Goal: Task Accomplishment & Management: Complete application form

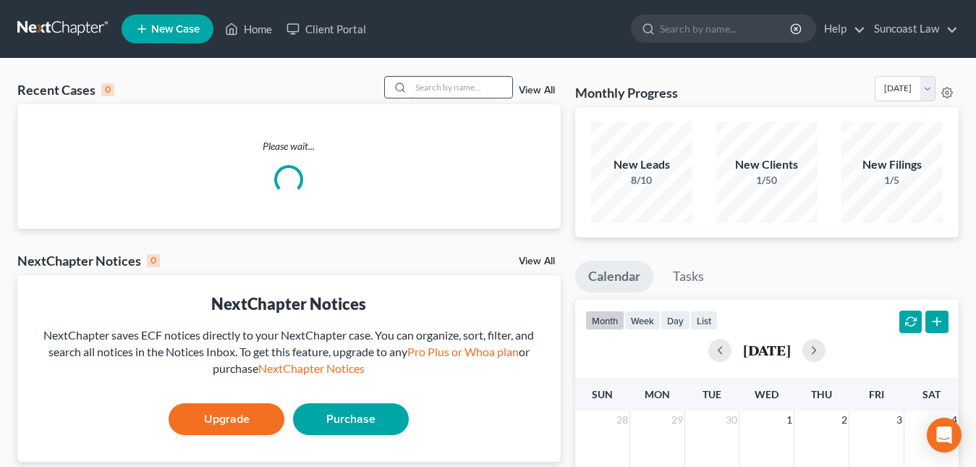
click at [414, 86] on input "search" at bounding box center [461, 87] width 101 height 21
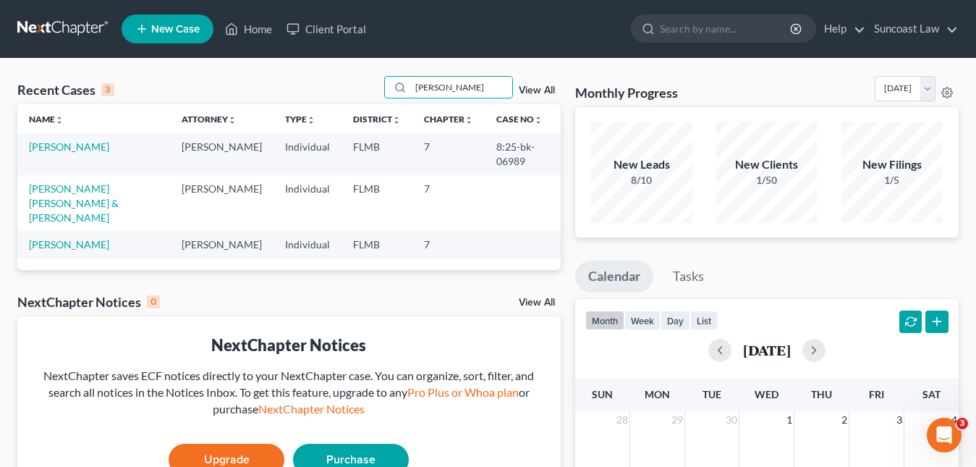
type input "[PERSON_NAME]"
click at [133, 195] on td "[PERSON_NAME] [PERSON_NAME] & [PERSON_NAME]" at bounding box center [93, 203] width 153 height 56
click at [119, 190] on link "[PERSON_NAME] [PERSON_NAME] & [PERSON_NAME]" at bounding box center [74, 202] width 90 height 41
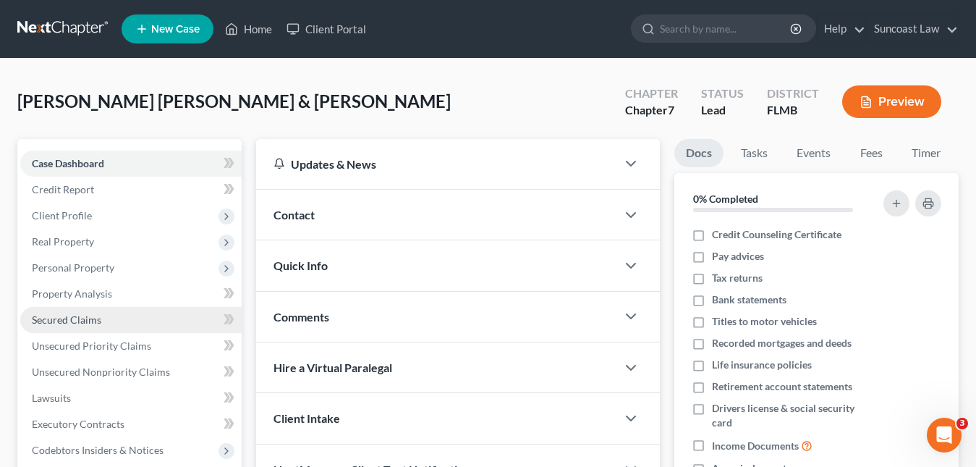
click at [97, 314] on span "Secured Claims" at bounding box center [66, 319] width 69 height 12
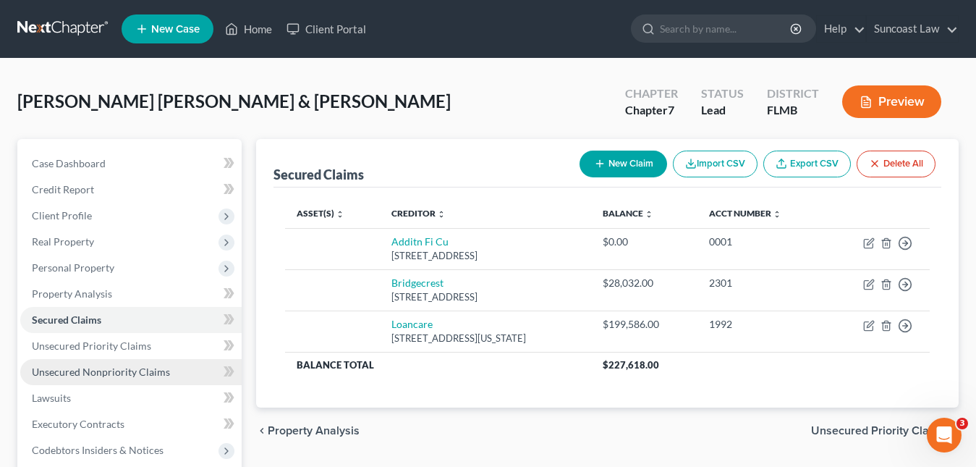
click at [128, 364] on link "Unsecured Nonpriority Claims" at bounding box center [130, 372] width 221 height 26
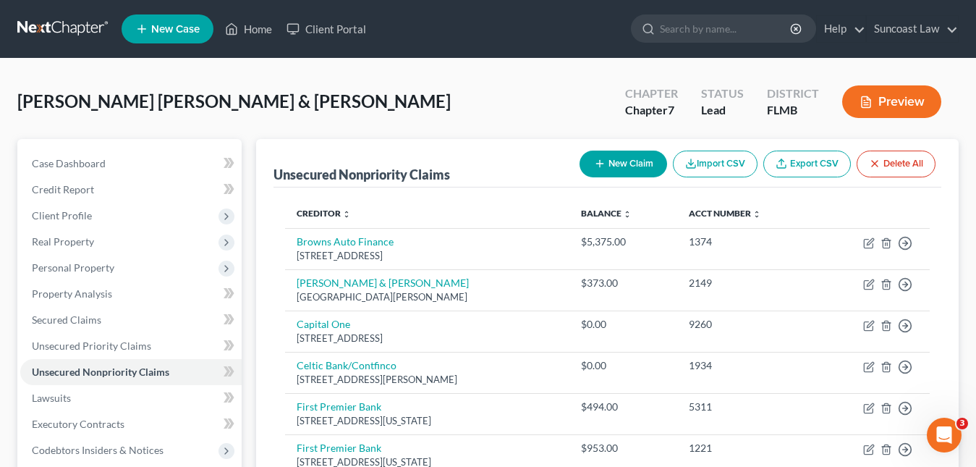
click at [175, 29] on span "New Case" at bounding box center [175, 29] width 48 height 11
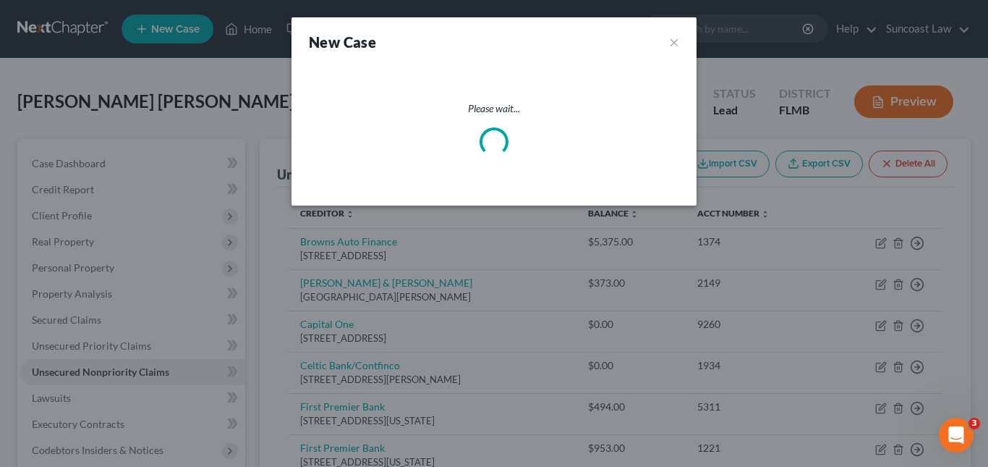
select select "15"
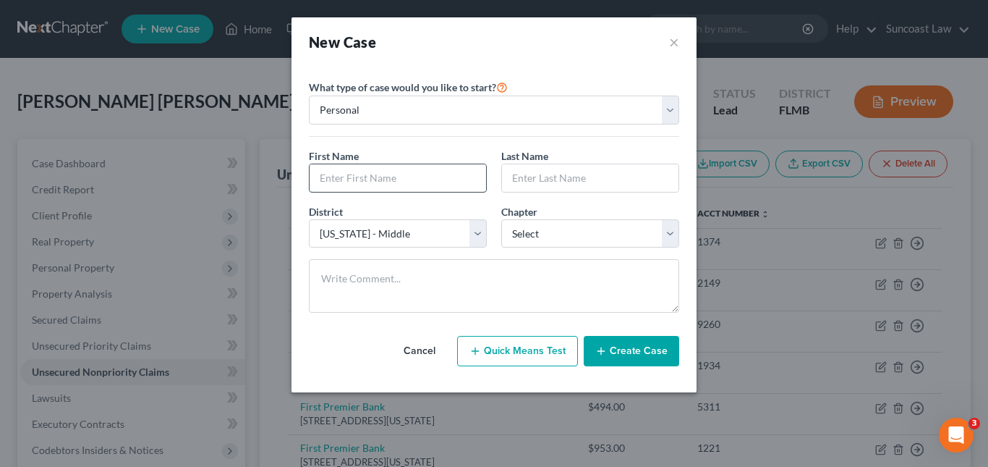
click at [336, 174] on input "text" at bounding box center [398, 177] width 176 height 27
type input "Sally"
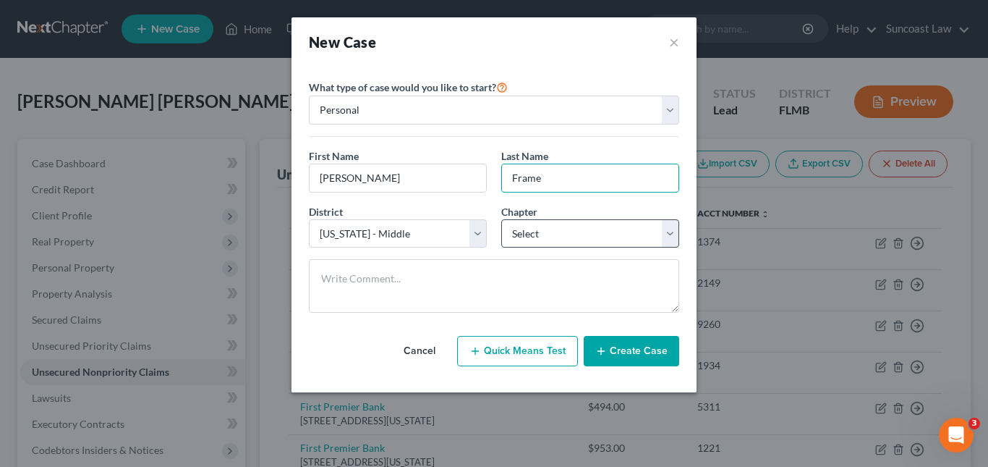
type input "Frame"
click at [668, 237] on select "Select 7 11 12 13" at bounding box center [590, 233] width 178 height 29
select select "0"
click at [501, 219] on select "Select 7 11 12 13" at bounding box center [590, 233] width 178 height 29
click at [660, 352] on button "Create Case" at bounding box center [631, 351] width 95 height 30
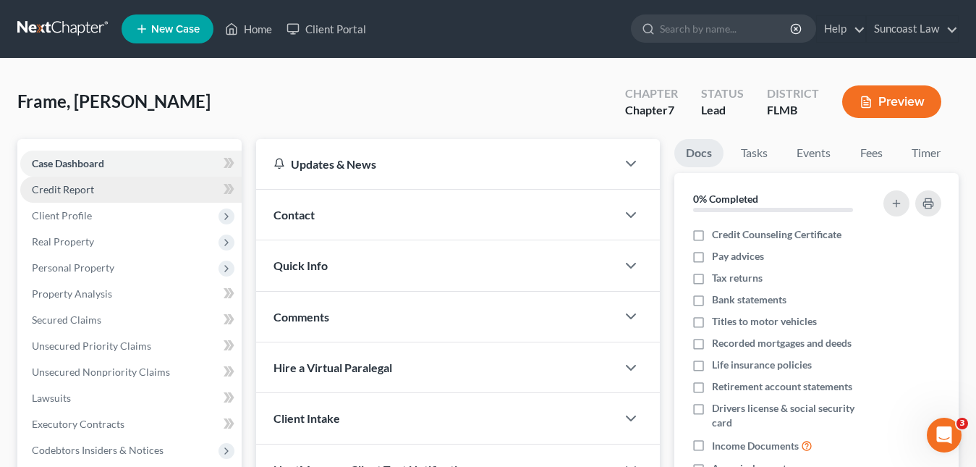
click at [78, 184] on span "Credit Report" at bounding box center [63, 189] width 62 height 12
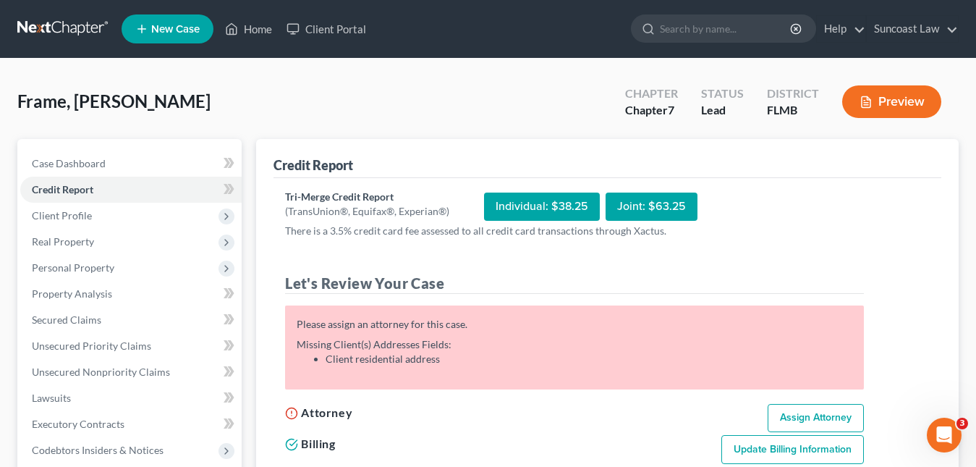
click at [814, 427] on link "Assign Attorney" at bounding box center [815, 418] width 96 height 29
select select "1"
select select "0"
select select "15"
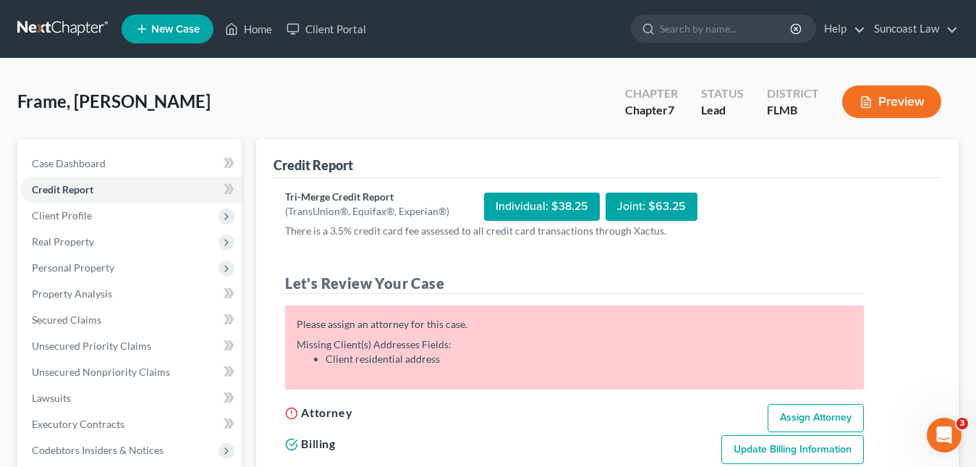
select select "9"
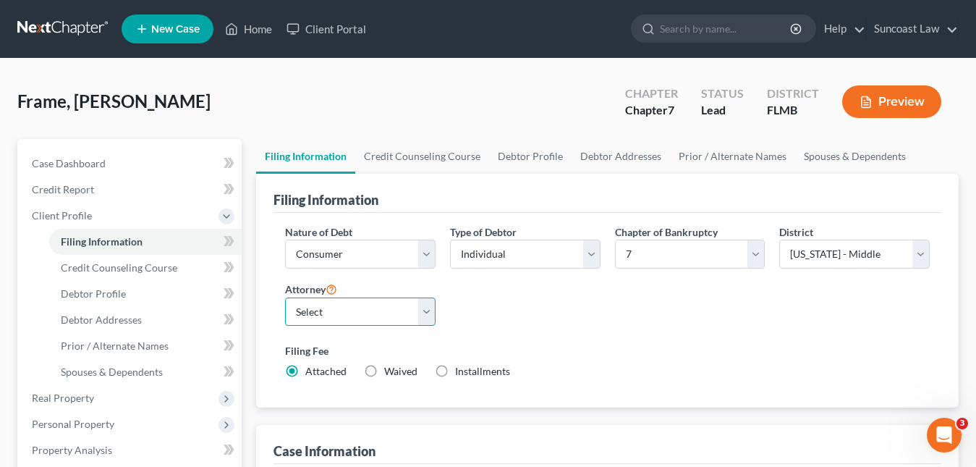
click at [420, 315] on select "Select Shelley Hogue - FLMB Shelley Hogue - FLMB" at bounding box center [360, 311] width 150 height 29
select select "0"
click at [285, 297] on select "Select Shelley Hogue - FLMB Shelley Hogue - FLMB" at bounding box center [360, 311] width 150 height 29
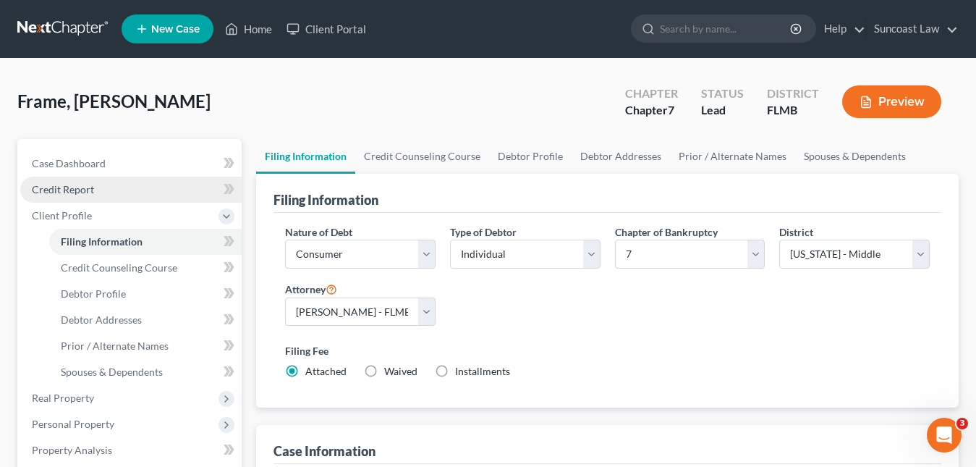
click at [77, 192] on span "Credit Report" at bounding box center [63, 189] width 62 height 12
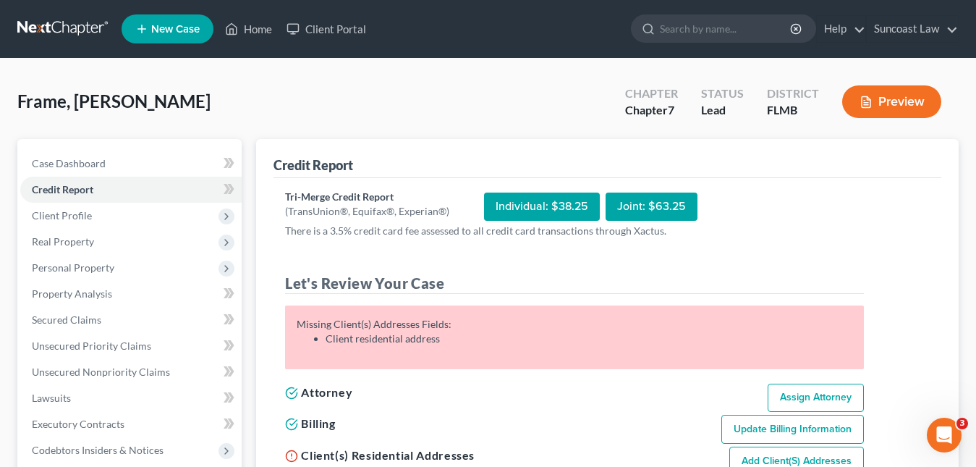
scroll to position [145, 0]
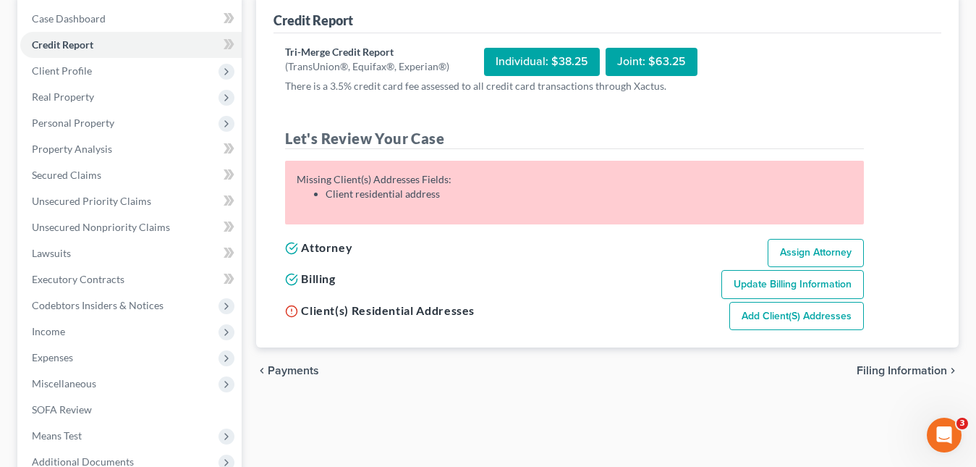
click at [783, 316] on link "Add Client(s) Addresses" at bounding box center [796, 316] width 135 height 29
select select "0"
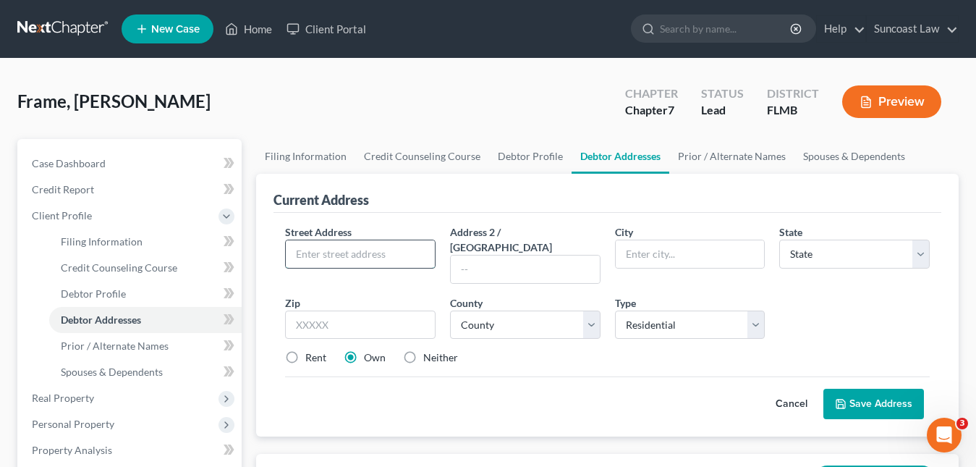
click at [340, 251] on input "text" at bounding box center [360, 253] width 149 height 27
paste input "5011 47th Street West"
type input "5011 47th Street West"
click at [323, 315] on input "text" at bounding box center [360, 324] width 150 height 29
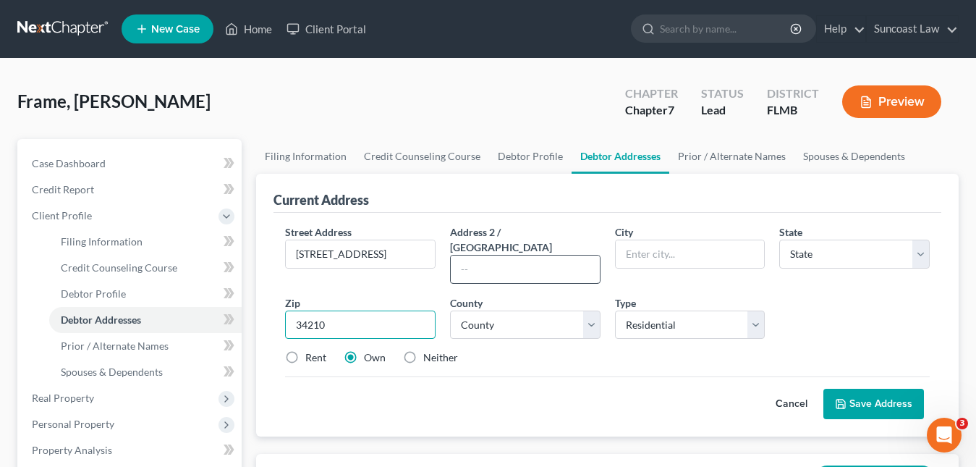
type input "34210"
type input "Bradenton"
select select "9"
click at [480, 255] on input "text" at bounding box center [525, 268] width 149 height 27
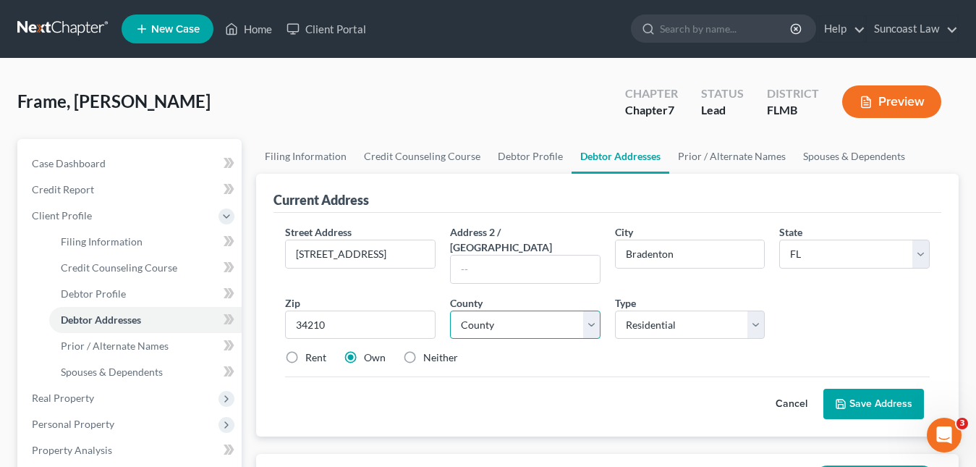
click at [493, 312] on select "County Alachua County Baker County Bay County Bradford County Brevard County Br…" at bounding box center [525, 324] width 150 height 29
select select "39"
click at [487, 310] on select "County Alachua County Baker County Bay County Bradford County Brevard County Br…" at bounding box center [525, 324] width 150 height 29
click at [876, 396] on button "Save Address" at bounding box center [873, 403] width 101 height 30
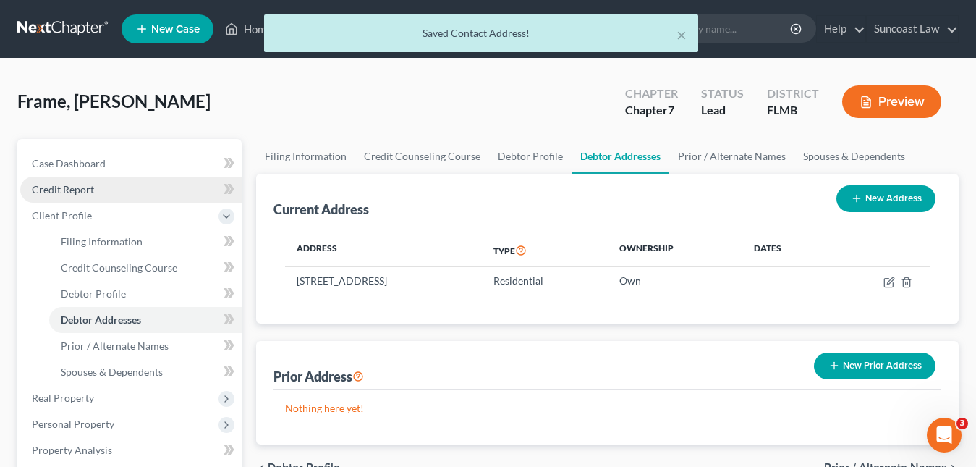
click at [82, 187] on span "Credit Report" at bounding box center [63, 189] width 62 height 12
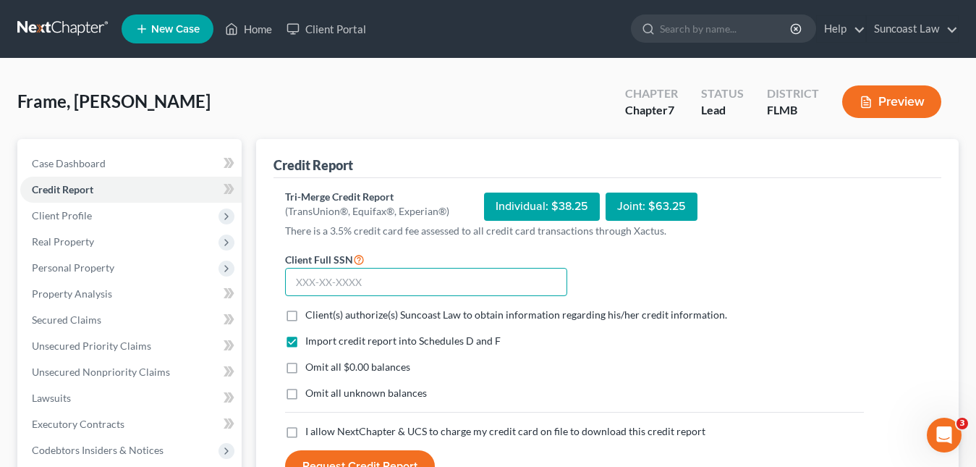
click at [297, 281] on input "text" at bounding box center [426, 282] width 282 height 29
paste input "462-17-8167"
type input "462-17-8167"
click at [305, 314] on label "Client(s) authorize(s) Suncoast Law to obtain information regarding his/her cre…" at bounding box center [516, 314] width 422 height 14
click at [311, 314] on input "Client(s) authorize(s) Suncoast Law to obtain information regarding his/her cre…" at bounding box center [315, 311] width 9 height 9
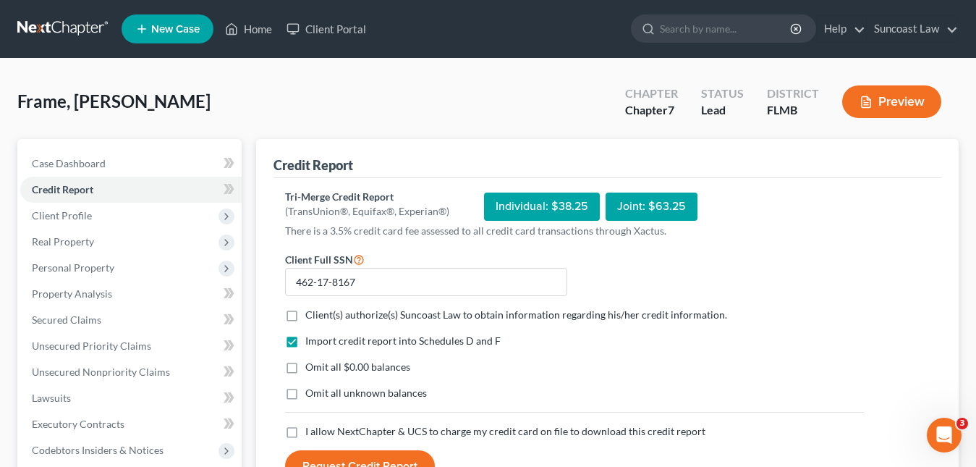
checkbox input "true"
click at [305, 433] on label "I allow NextChapter & UCS to charge my credit card on file to download this cre…" at bounding box center [505, 431] width 400 height 14
click at [311, 433] on input "I allow NextChapter & UCS to charge my credit card on file to download this cre…" at bounding box center [315, 428] width 9 height 9
checkbox input "true"
click at [341, 454] on button "Request Credit Report" at bounding box center [360, 466] width 150 height 32
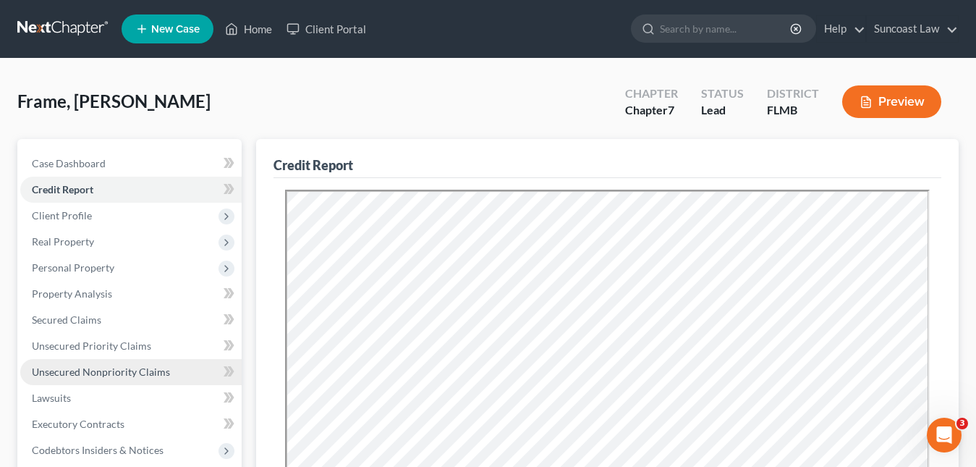
click at [148, 367] on span "Unsecured Nonpriority Claims" at bounding box center [101, 371] width 138 height 12
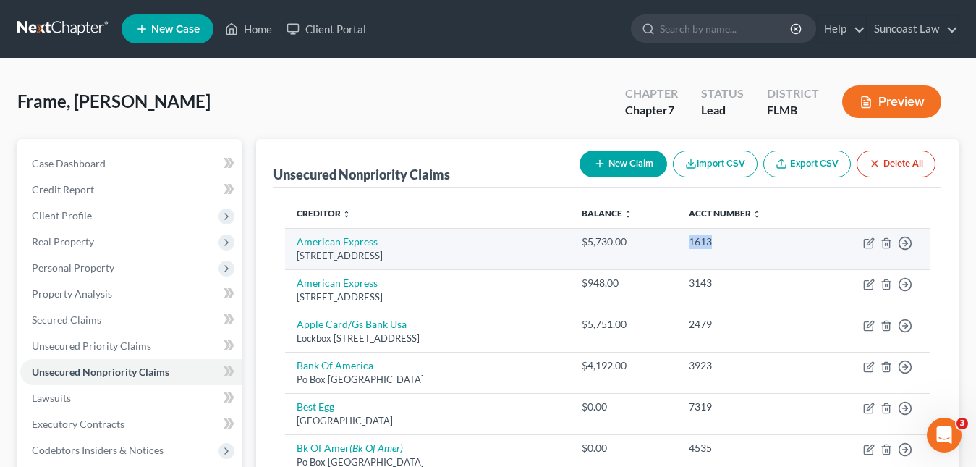
drag, startPoint x: 740, startPoint y: 243, endPoint x: 723, endPoint y: 242, distance: 17.4
click at [708, 241] on td "1613" at bounding box center [746, 248] width 139 height 41
copy div "1613"
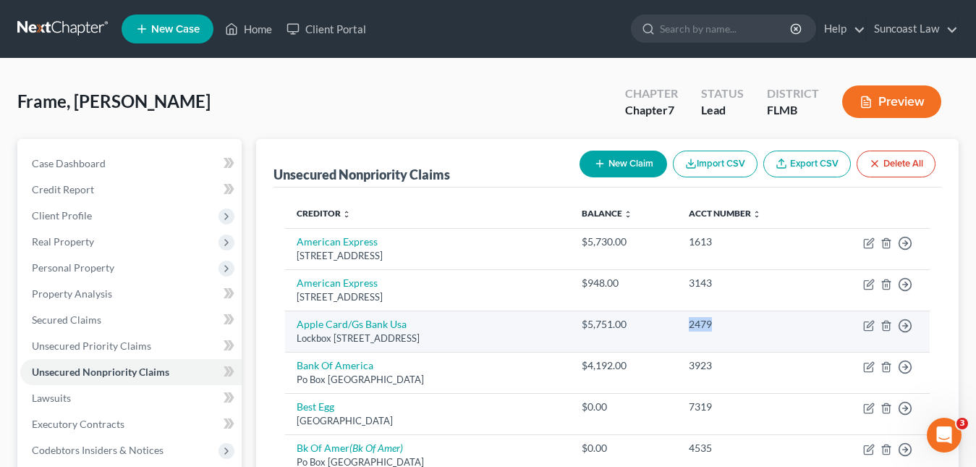
drag, startPoint x: 732, startPoint y: 327, endPoint x: 708, endPoint y: 323, distance: 24.3
click at [708, 323] on td "2479" at bounding box center [746, 330] width 139 height 41
copy div "2479"
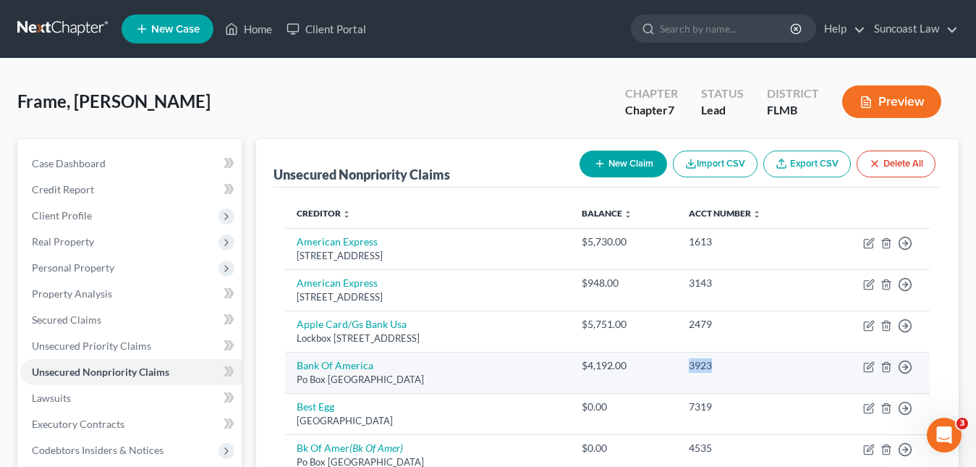
drag, startPoint x: 741, startPoint y: 368, endPoint x: 710, endPoint y: 366, distance: 31.2
click at [710, 366] on div "3923" at bounding box center [747, 365] width 116 height 14
copy div "3923"
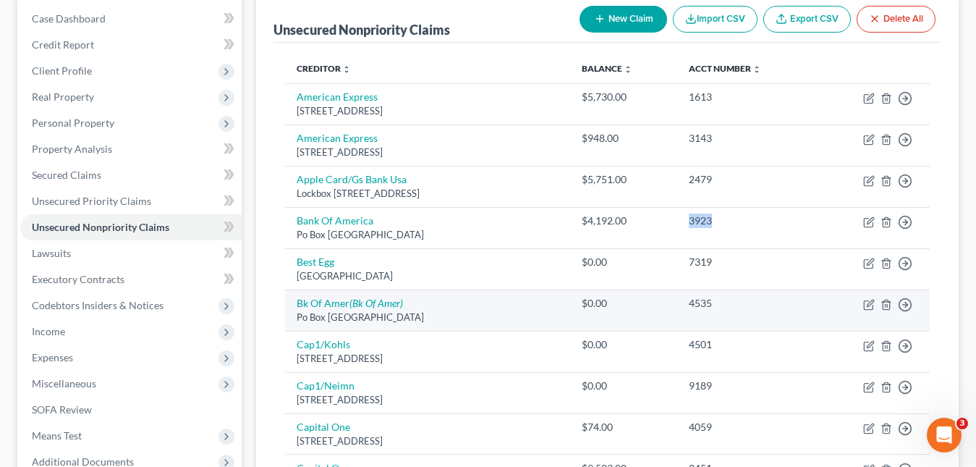
scroll to position [217, 0]
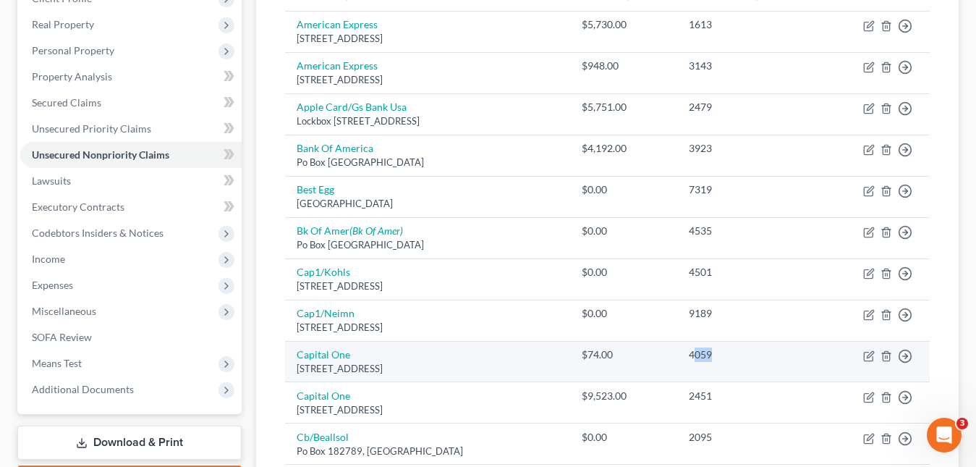
drag, startPoint x: 744, startPoint y: 351, endPoint x: 717, endPoint y: 352, distance: 26.8
click at [712, 349] on div "4059" at bounding box center [747, 354] width 116 height 14
copy div "4059"
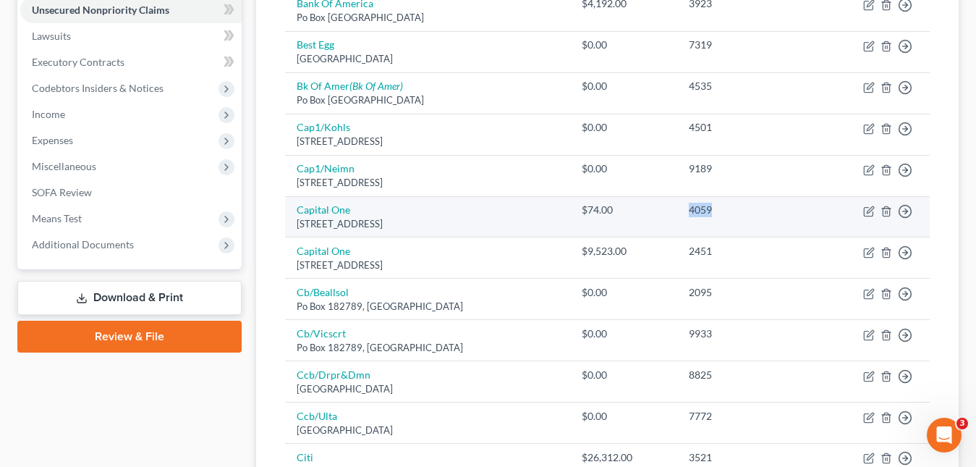
scroll to position [434, 0]
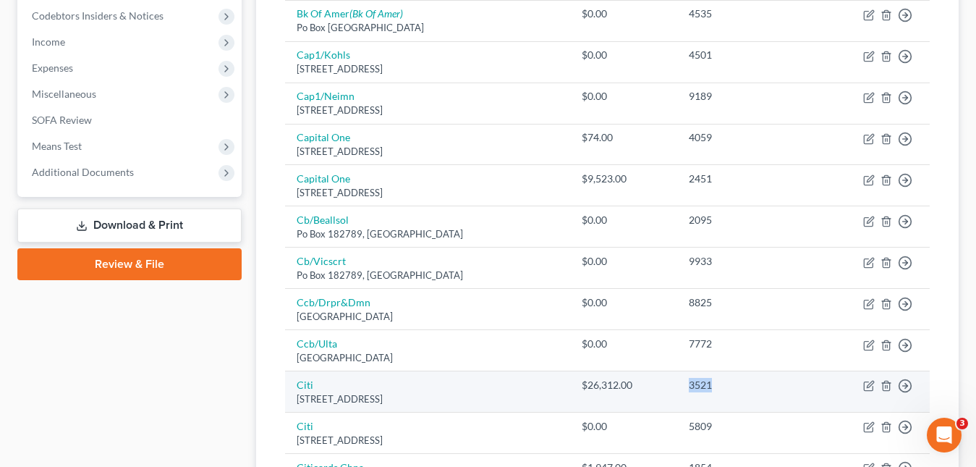
drag, startPoint x: 740, startPoint y: 386, endPoint x: 710, endPoint y: 381, distance: 30.7
click at [710, 381] on div "3521" at bounding box center [747, 385] width 116 height 14
copy div "3521"
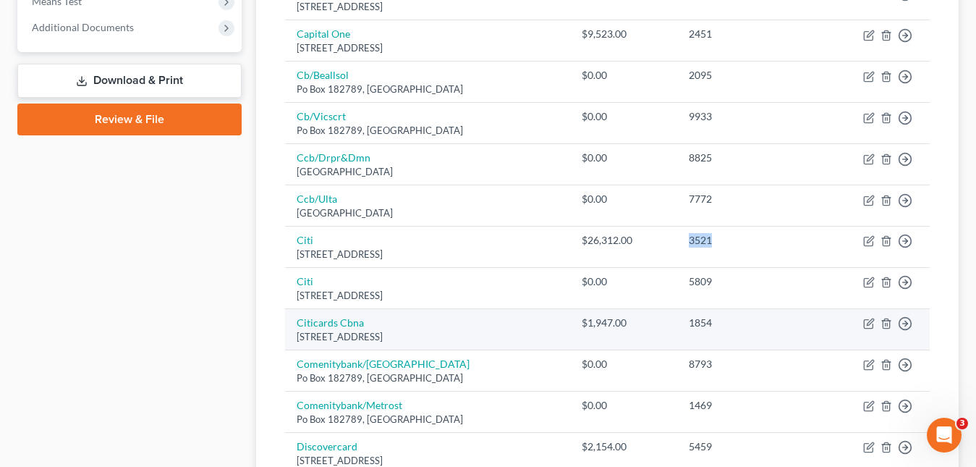
scroll to position [651, 0]
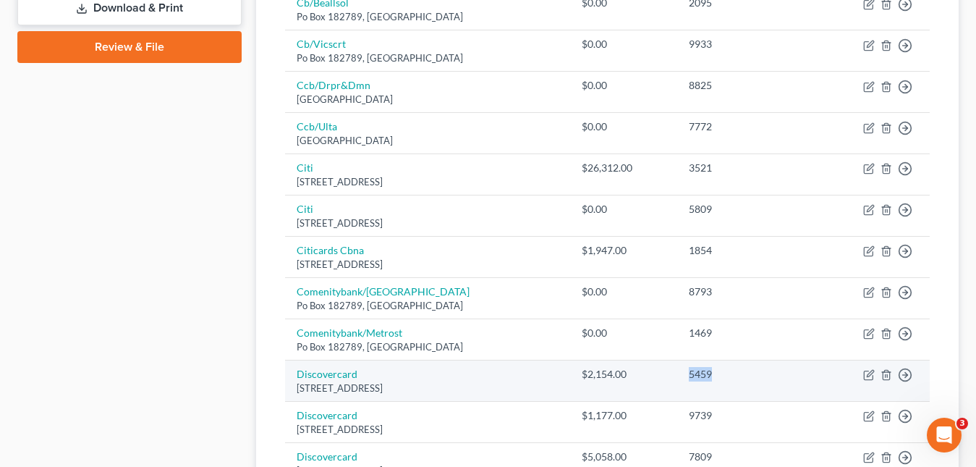
drag, startPoint x: 739, startPoint y: 377, endPoint x: 707, endPoint y: 375, distance: 31.9
click at [707, 375] on td "5459" at bounding box center [746, 380] width 139 height 41
copy div "5459"
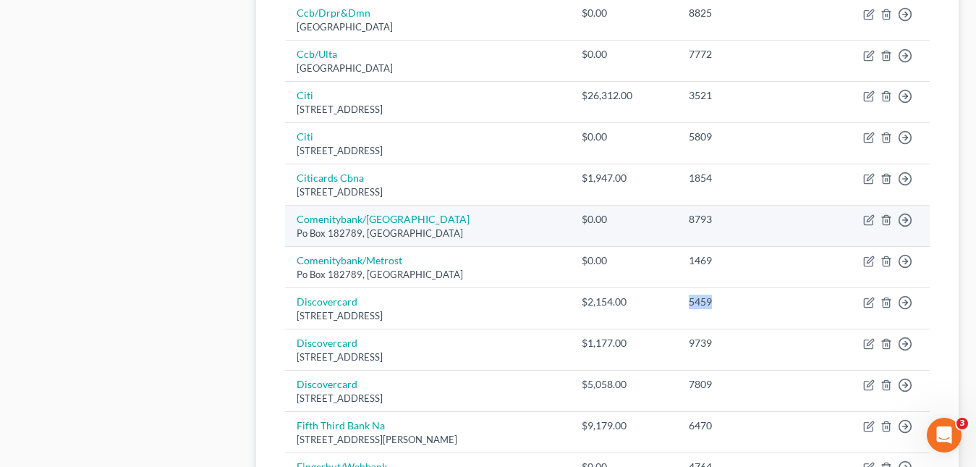
scroll to position [796, 0]
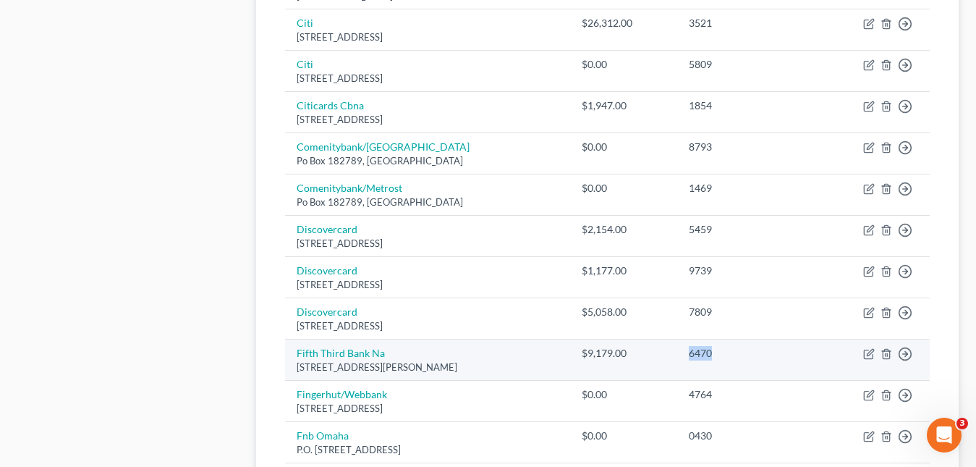
drag, startPoint x: 739, startPoint y: 362, endPoint x: 710, endPoint y: 354, distance: 29.8
click at [710, 354] on td "6470" at bounding box center [746, 359] width 139 height 41
copy div "6470"
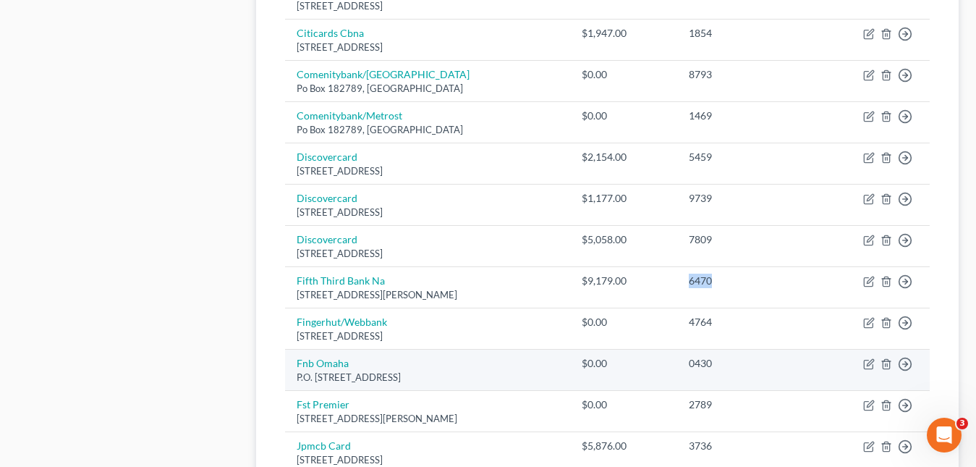
scroll to position [940, 0]
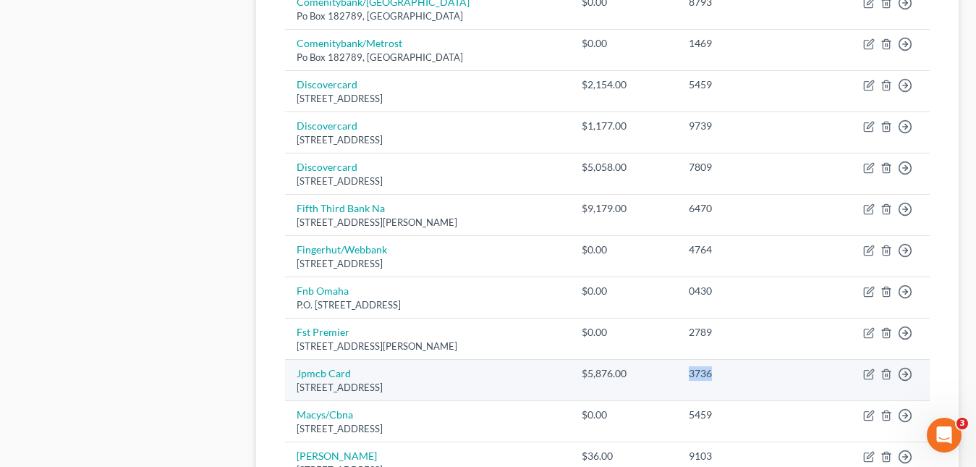
drag, startPoint x: 739, startPoint y: 376, endPoint x: 707, endPoint y: 375, distance: 31.1
click at [707, 375] on td "3736" at bounding box center [746, 379] width 139 height 41
copy div "3736"
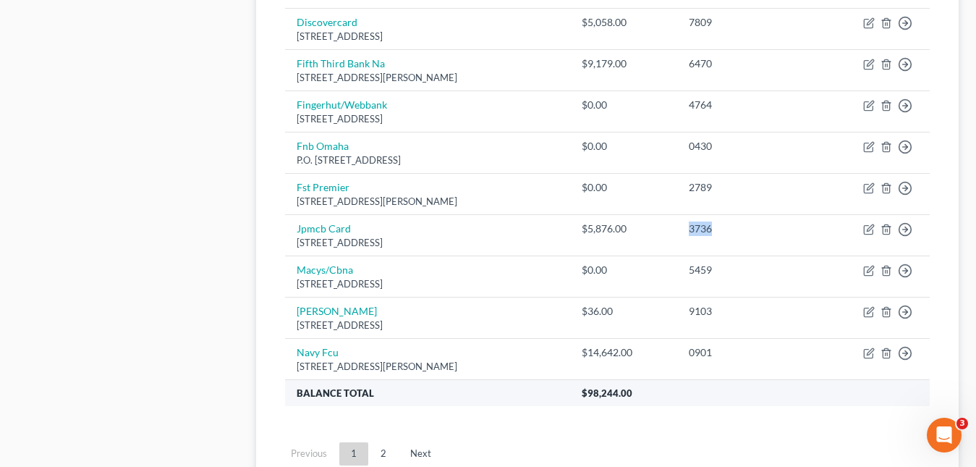
scroll to position [1157, 0]
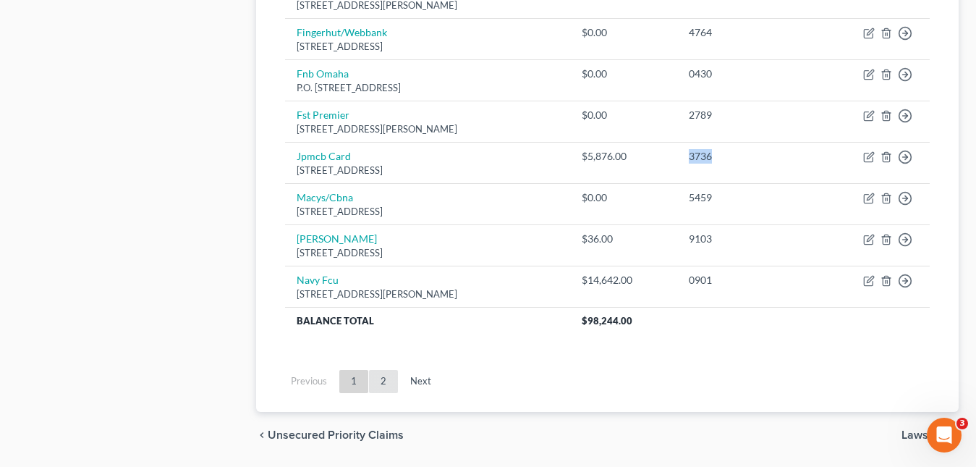
click at [378, 381] on link "2" at bounding box center [383, 381] width 29 height 23
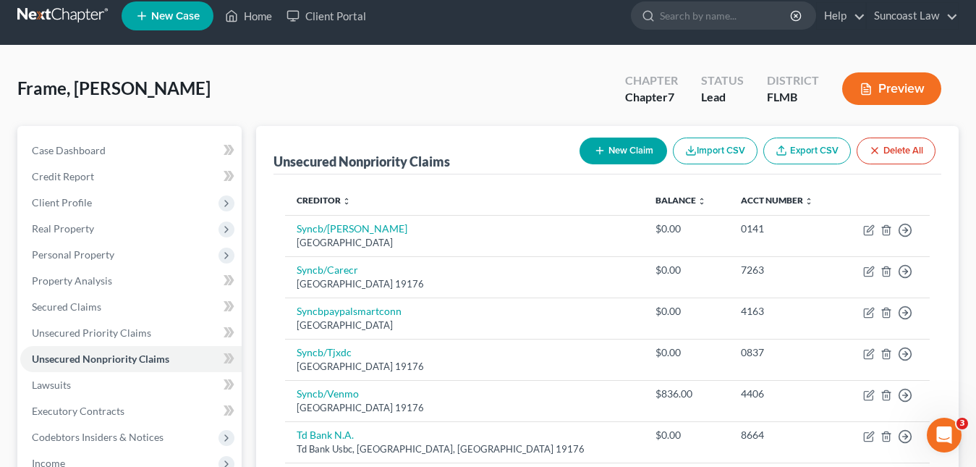
scroll to position [0, 0]
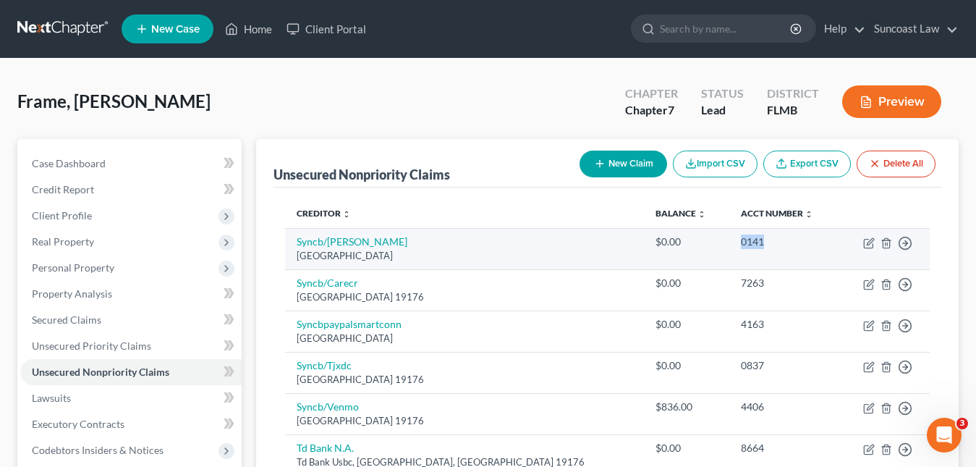
drag, startPoint x: 717, startPoint y: 245, endPoint x: 676, endPoint y: 242, distance: 40.7
click at [729, 242] on td "0141" at bounding box center [784, 248] width 110 height 41
copy div "0141"
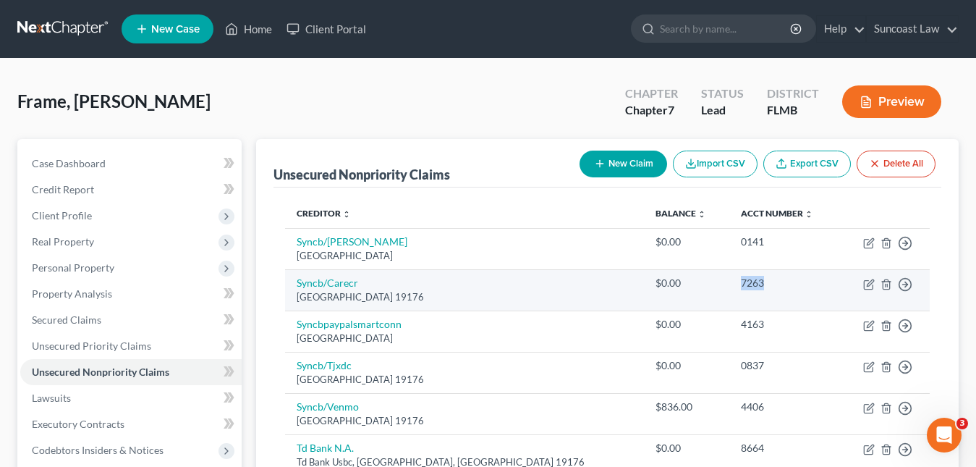
drag, startPoint x: 709, startPoint y: 285, endPoint x: 678, endPoint y: 285, distance: 31.1
click at [729, 285] on td "7263" at bounding box center [784, 289] width 110 height 41
copy div "7263"
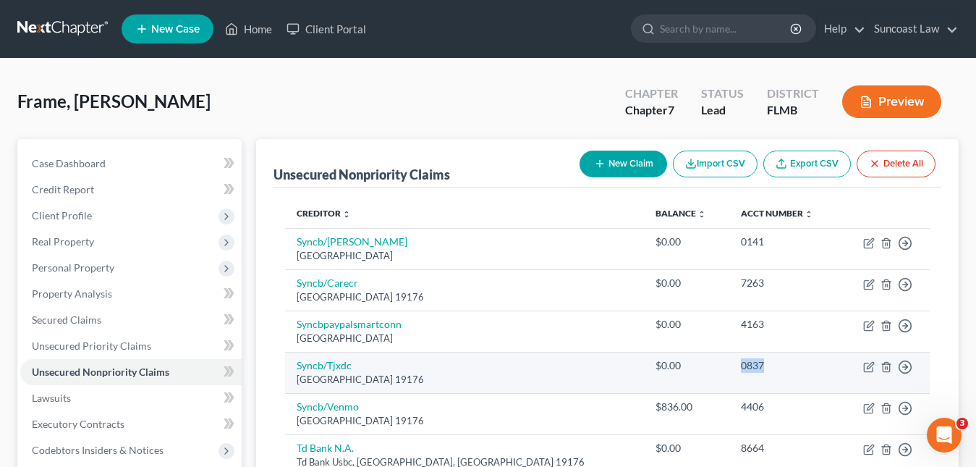
drag, startPoint x: 719, startPoint y: 367, endPoint x: 676, endPoint y: 365, distance: 42.8
click at [729, 365] on td "0837" at bounding box center [784, 372] width 110 height 41
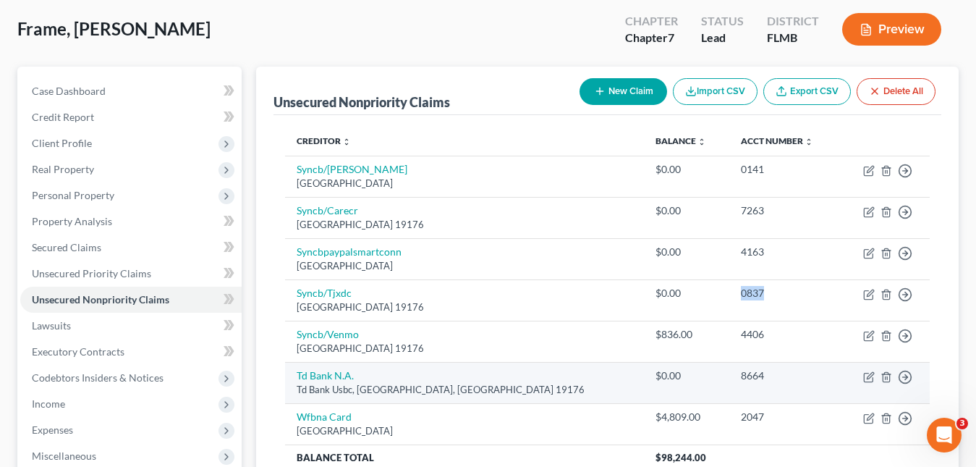
scroll to position [145, 0]
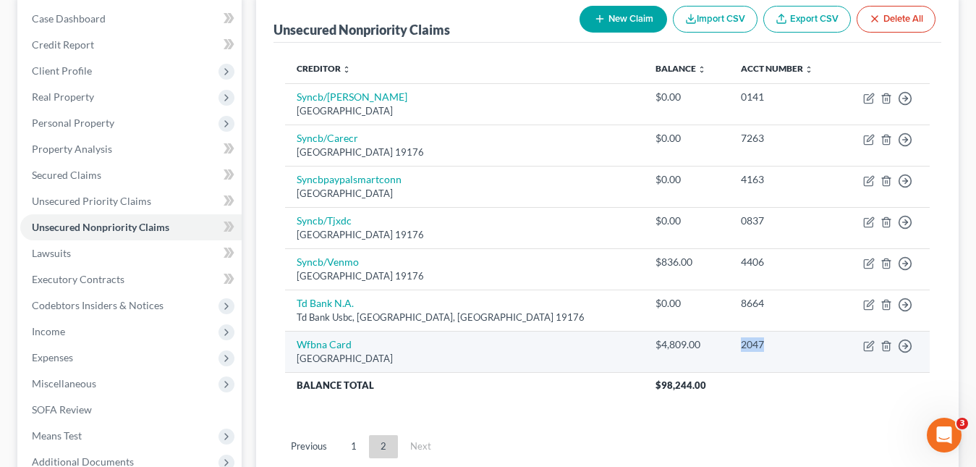
drag, startPoint x: 709, startPoint y: 349, endPoint x: 693, endPoint y: 341, distance: 17.8
click at [729, 341] on td "2047" at bounding box center [784, 351] width 110 height 41
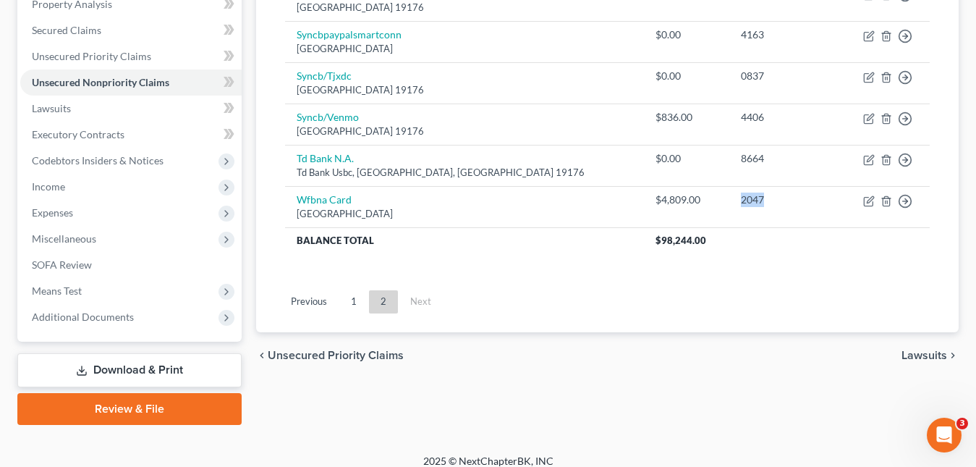
scroll to position [302, 0]
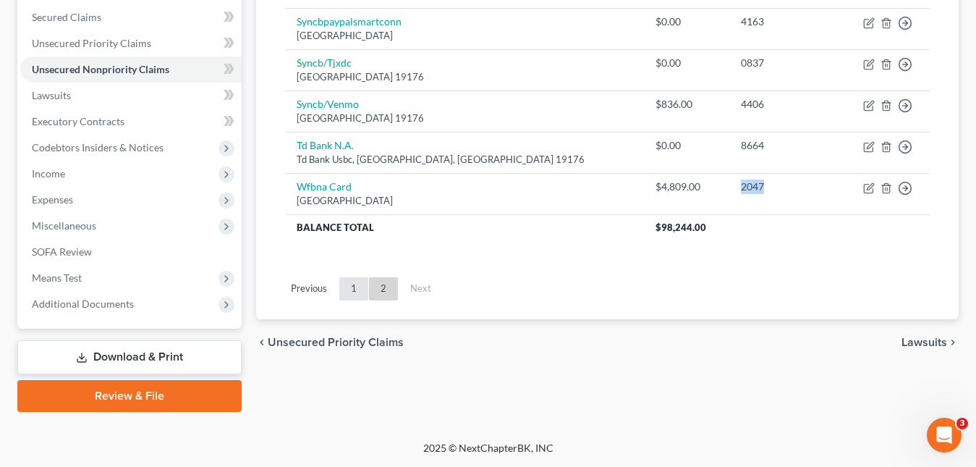
click at [352, 283] on link "1" at bounding box center [353, 288] width 29 height 23
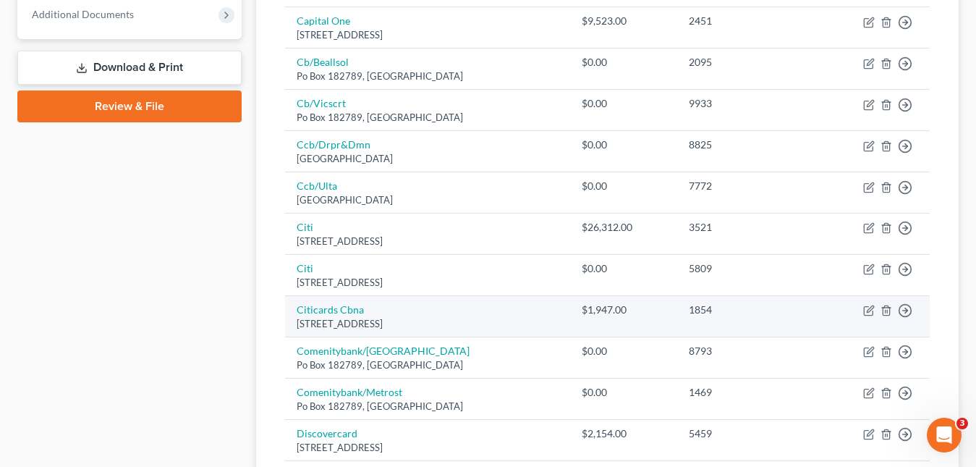
scroll to position [736, 0]
